Goal: Ask a question: Seek information or help from site administrators or community

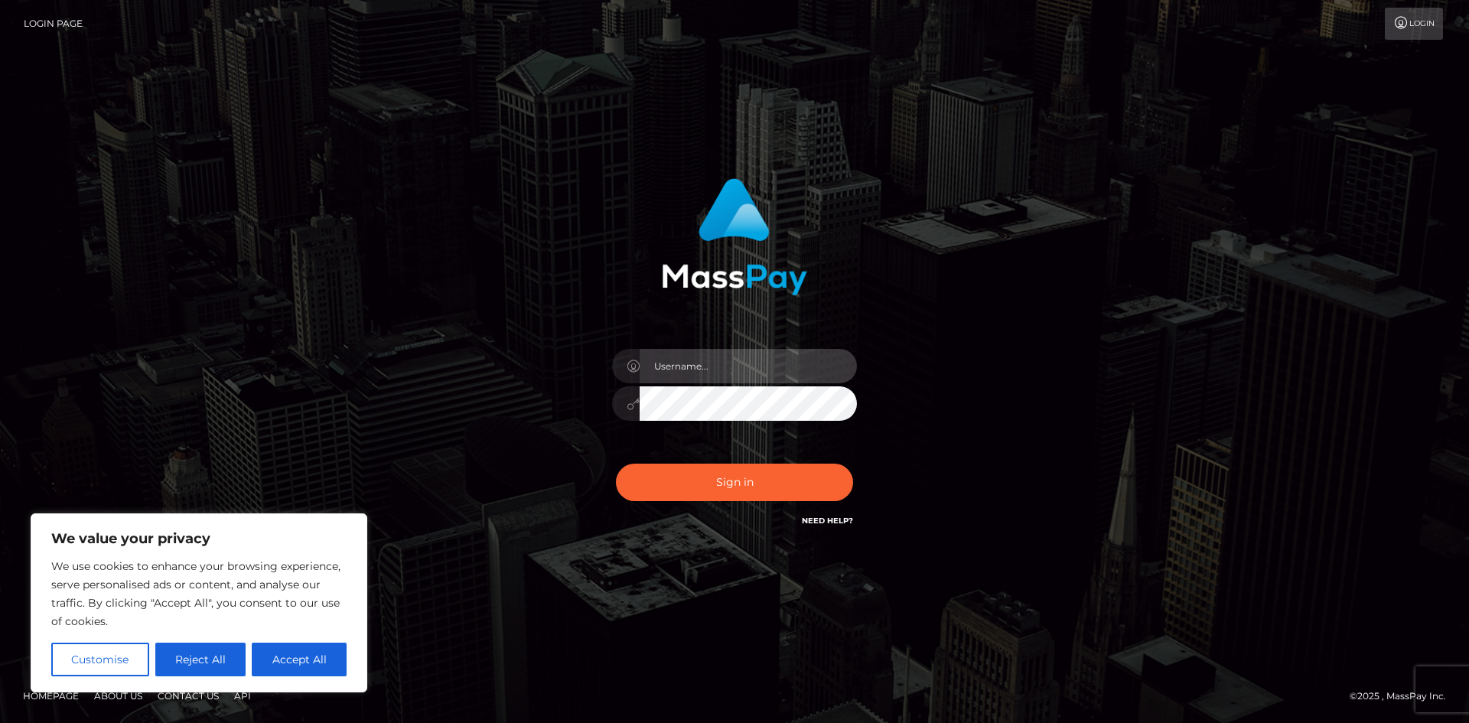
drag, startPoint x: 703, startPoint y: 369, endPoint x: 704, endPoint y: 376, distance: 7.7
click at [704, 376] on input "text" at bounding box center [748, 366] width 217 height 34
type input "[EMAIL_ADDRESS][DOMAIN_NAME]"
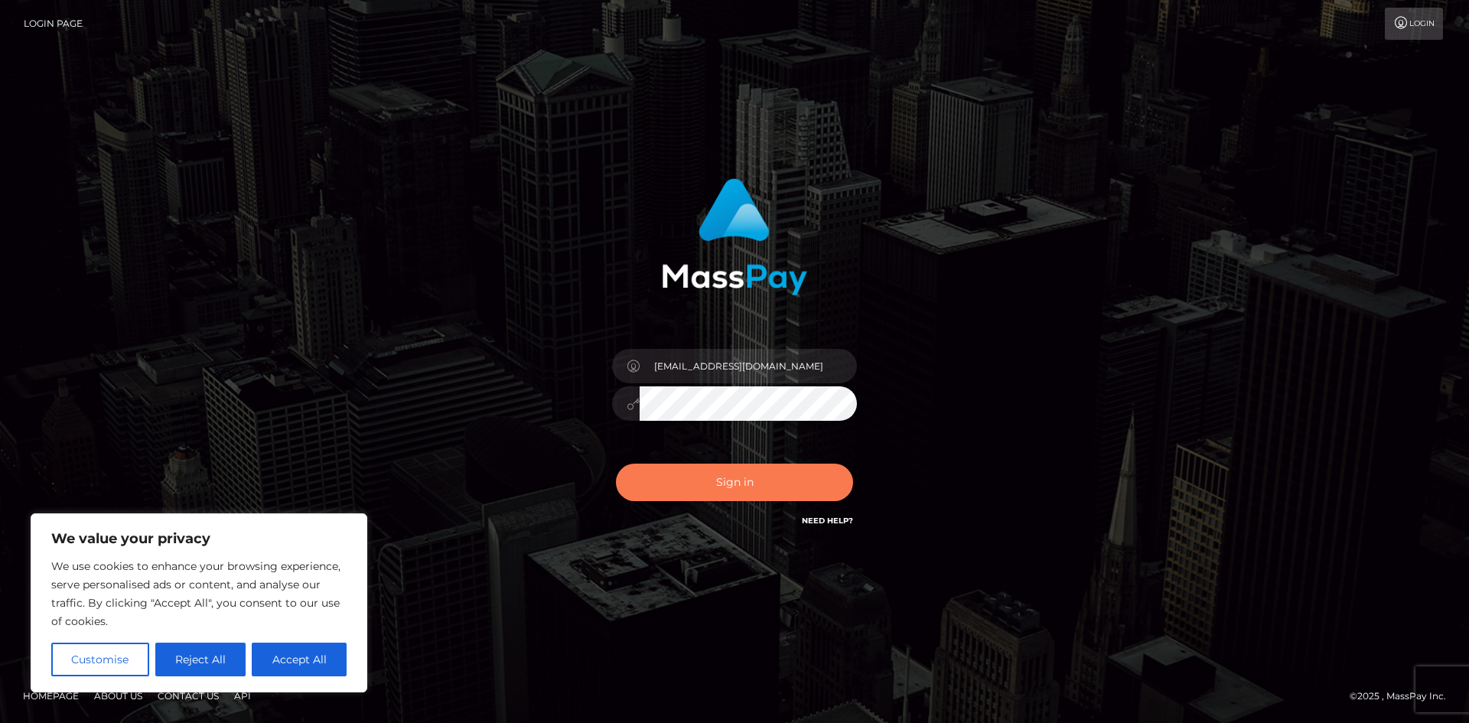
click at [713, 481] on button "Sign in" at bounding box center [734, 482] width 237 height 37
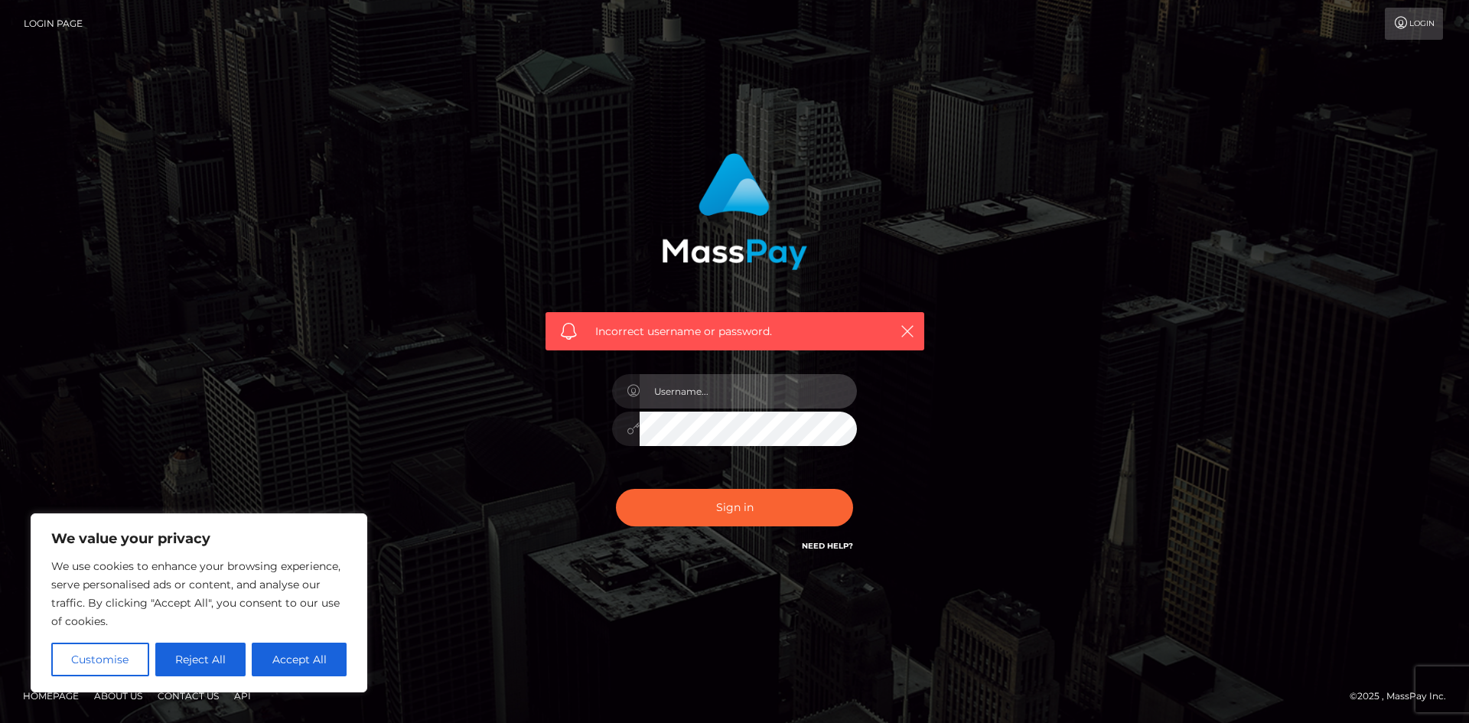
click at [727, 383] on input "text" at bounding box center [748, 391] width 217 height 34
type input "[EMAIL_ADDRESS][DOMAIN_NAME]"
click at [313, 662] on button "Accept All" at bounding box center [299, 660] width 95 height 34
checkbox input "true"
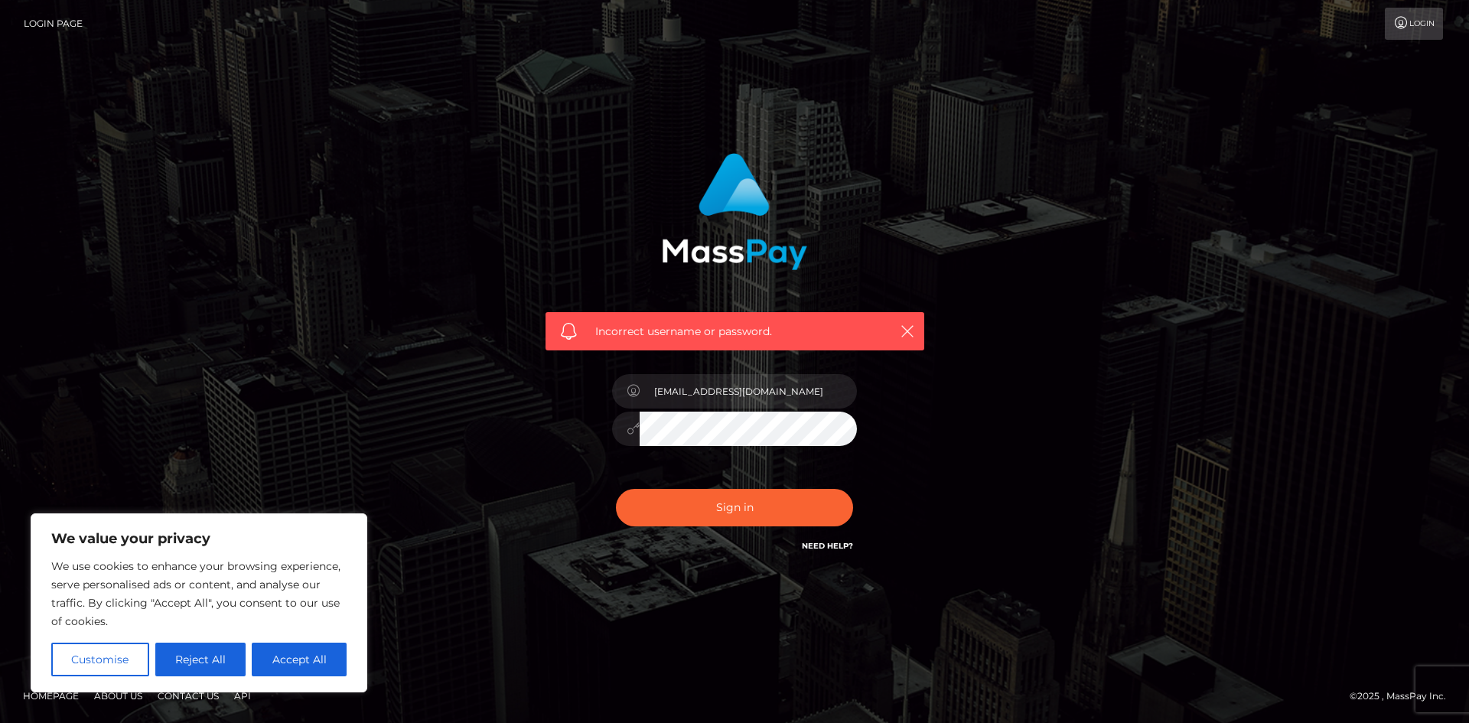
checkbox input "true"
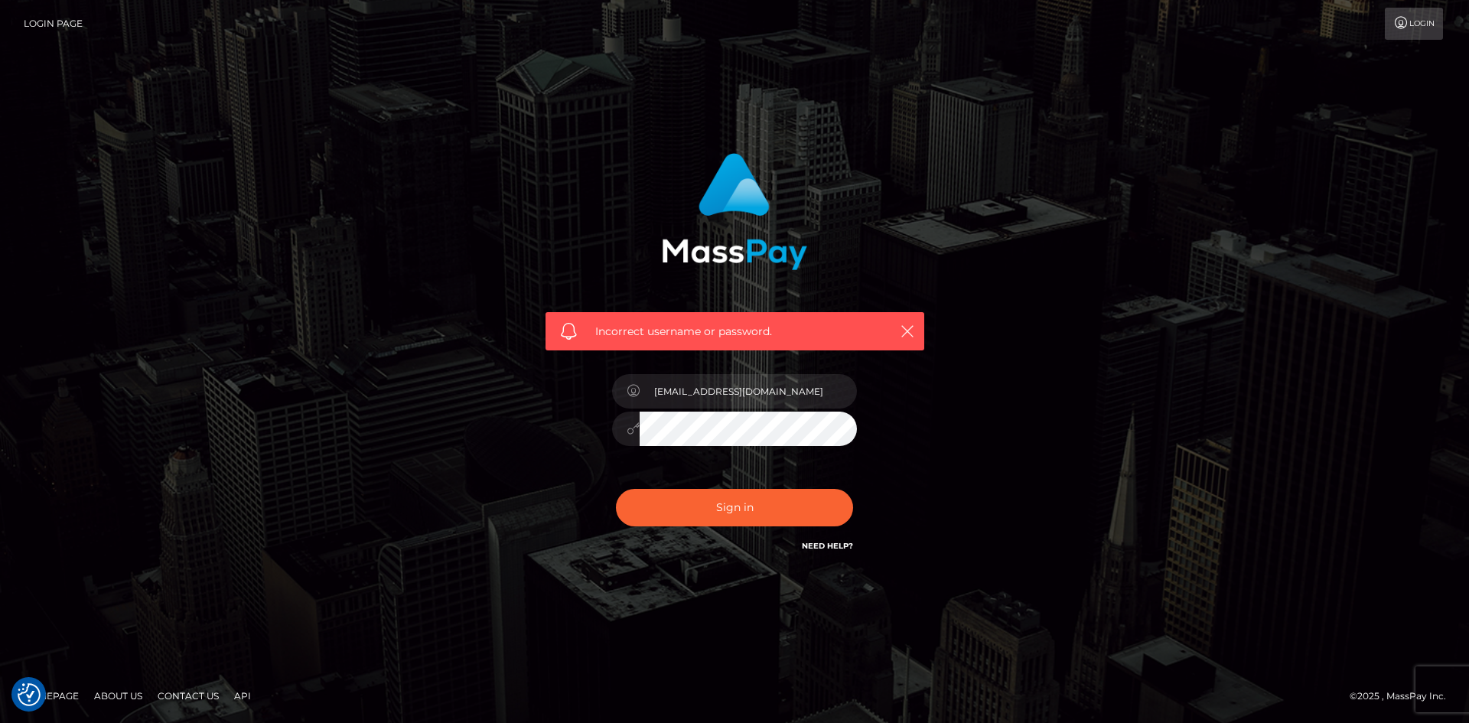
click at [616, 489] on button "Sign in" at bounding box center [734, 507] width 237 height 37
click at [829, 542] on link "Need Help?" at bounding box center [827, 546] width 51 height 10
click at [841, 539] on h6 "Need Help?" at bounding box center [827, 545] width 51 height 13
click at [839, 541] on link "Need Help?" at bounding box center [827, 546] width 51 height 10
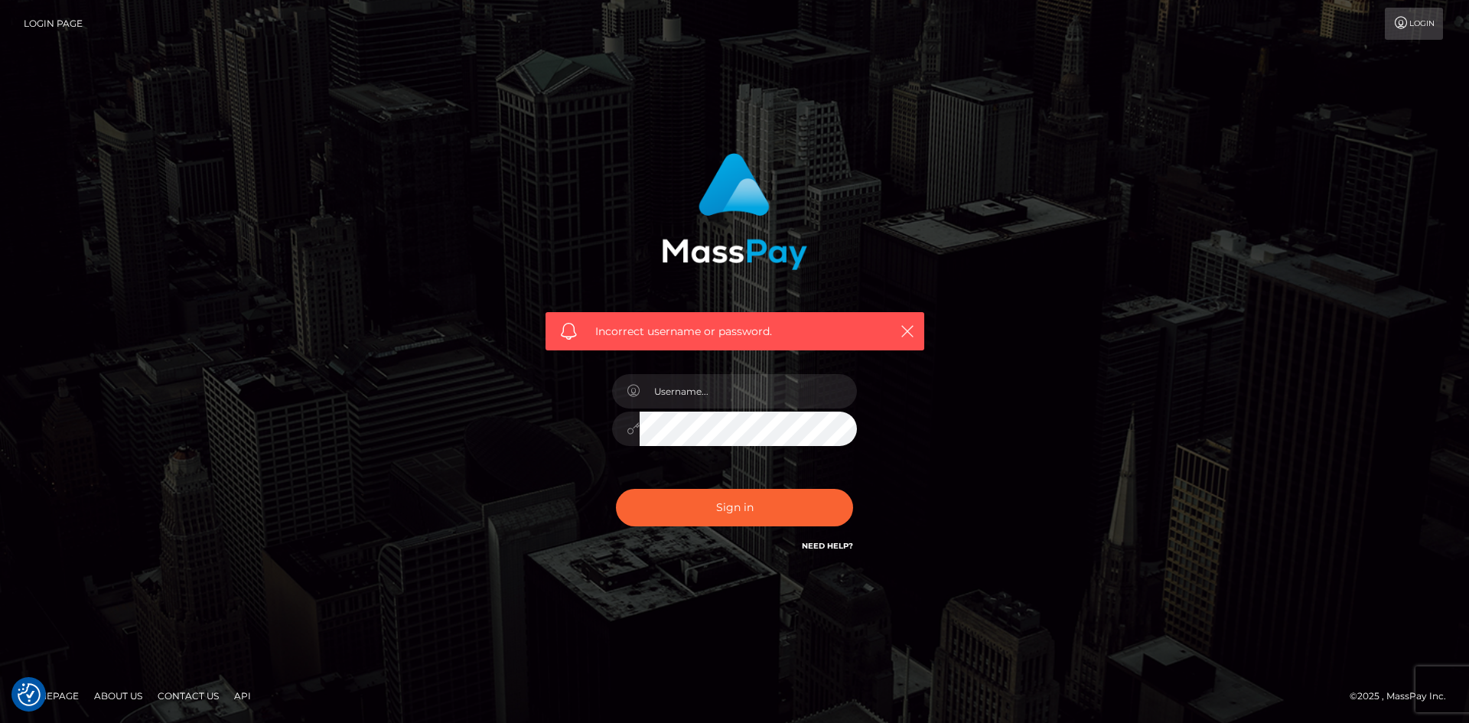
click at [835, 548] on link "Need Help?" at bounding box center [827, 546] width 51 height 10
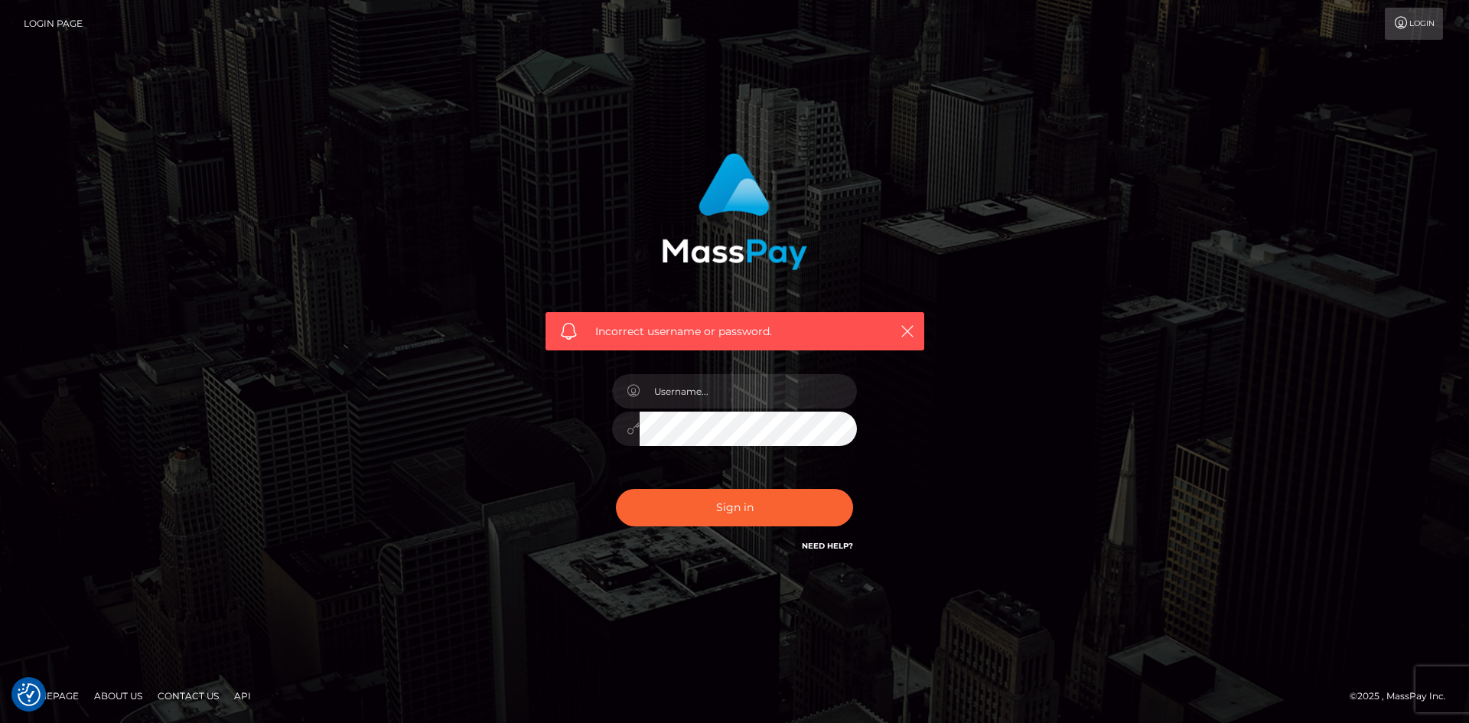
click at [835, 548] on link "Need Help?" at bounding box center [827, 546] width 51 height 10
click at [1399, 16] on link "Login" at bounding box center [1414, 24] width 58 height 32
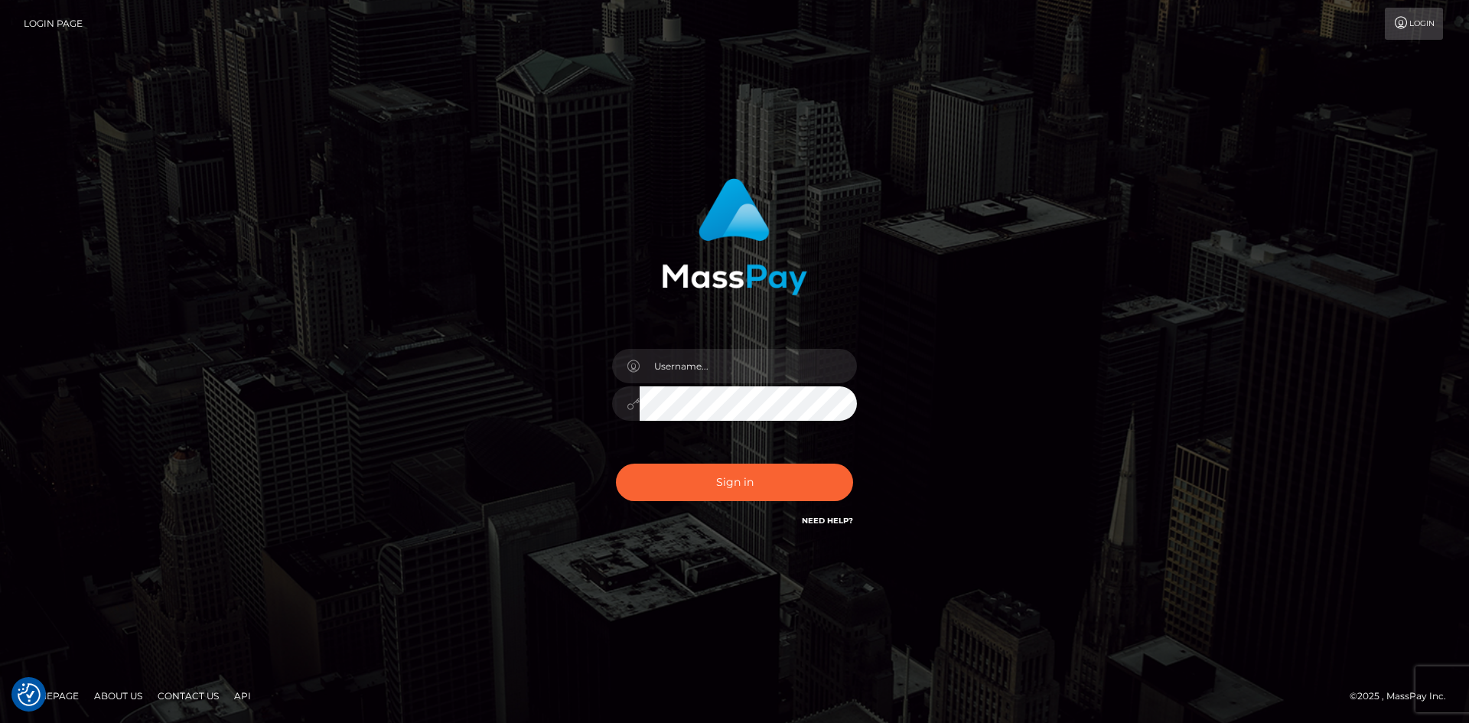
click at [43, 15] on link "Login Page" at bounding box center [53, 24] width 59 height 32
click at [767, 367] on input "text" at bounding box center [748, 366] width 217 height 34
type input "[EMAIL_ADDRESS][DOMAIN_NAME]"
click at [516, 595] on div "[EMAIL_ADDRESS][DOMAIN_NAME]" at bounding box center [734, 361] width 1469 height 619
click at [833, 516] on link "Need Help?" at bounding box center [827, 521] width 51 height 10
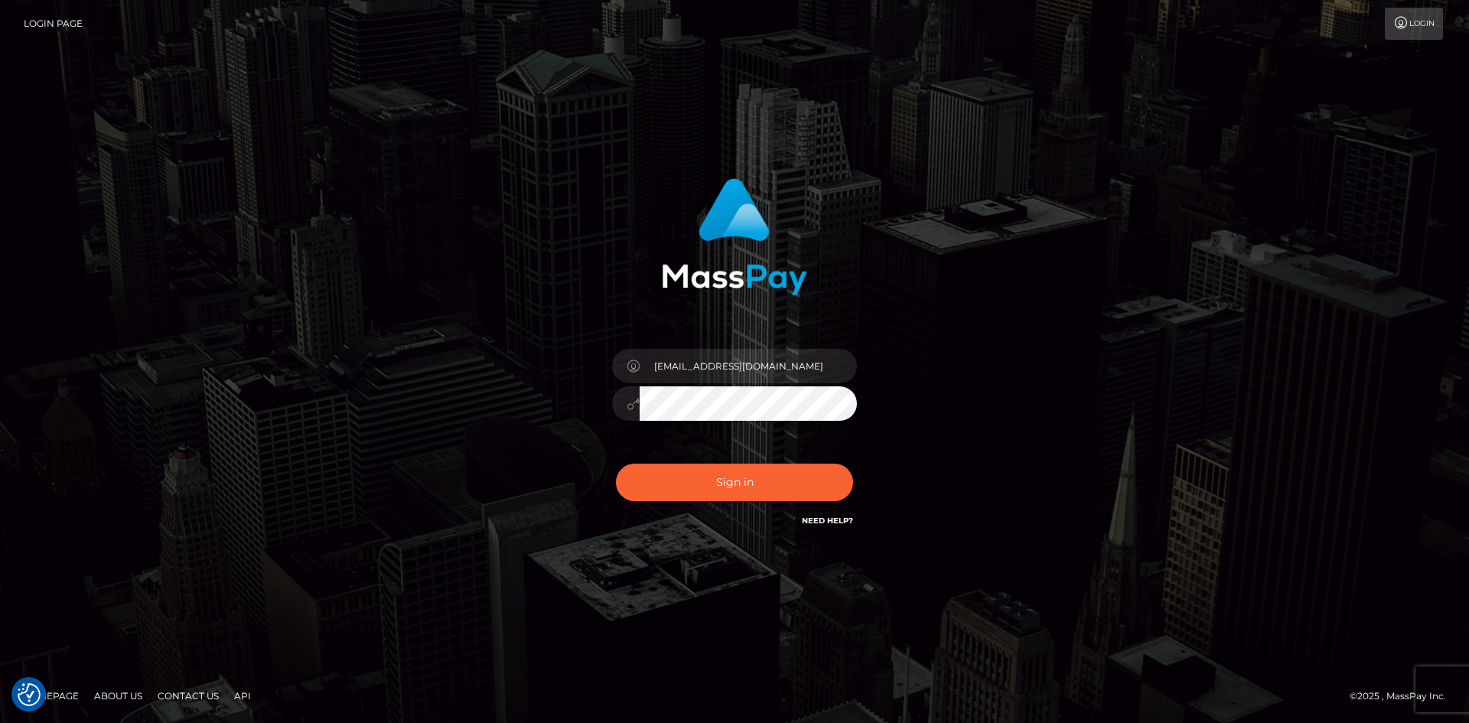
click at [748, 292] on img at bounding box center [734, 236] width 145 height 117
